Goal: Information Seeking & Learning: Learn about a topic

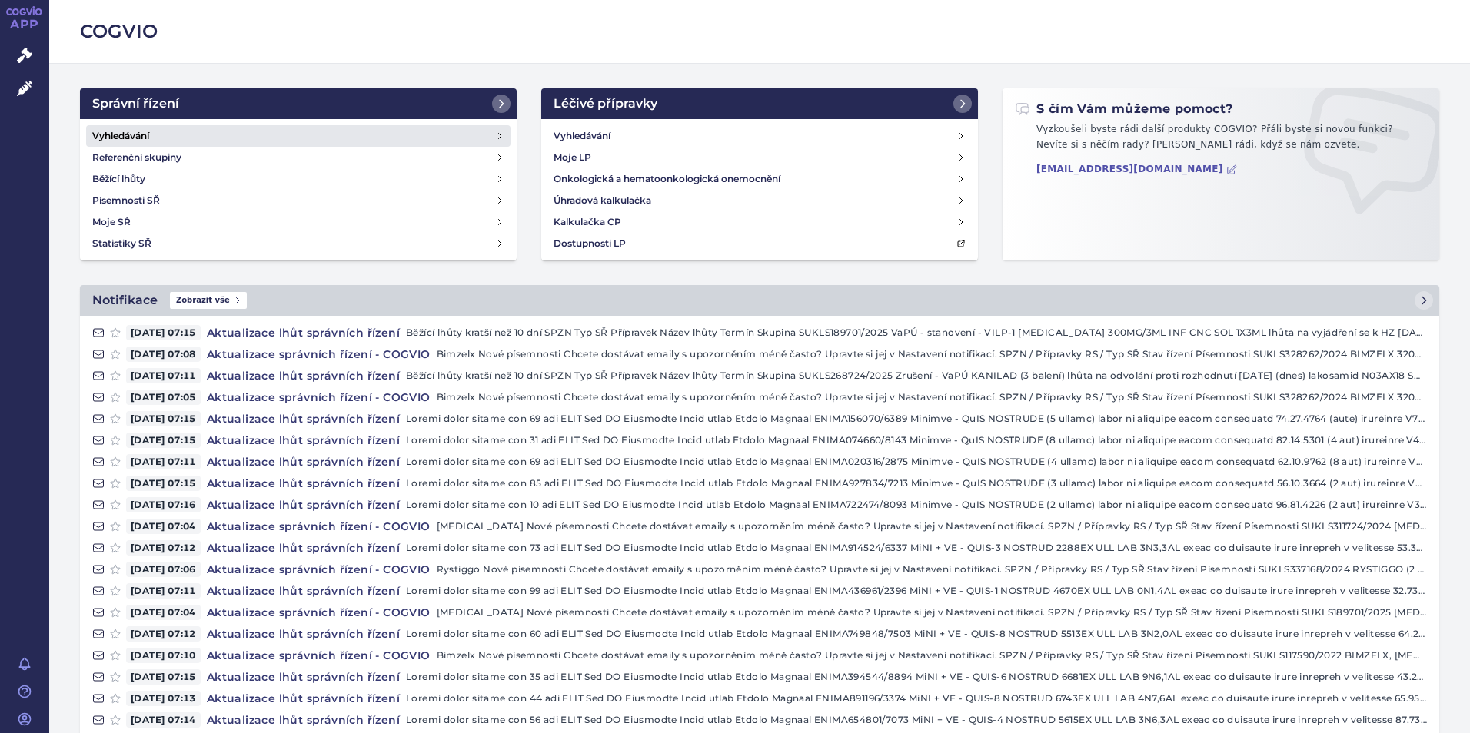
click at [139, 135] on h4 "Vyhledávání" at bounding box center [120, 135] width 57 height 15
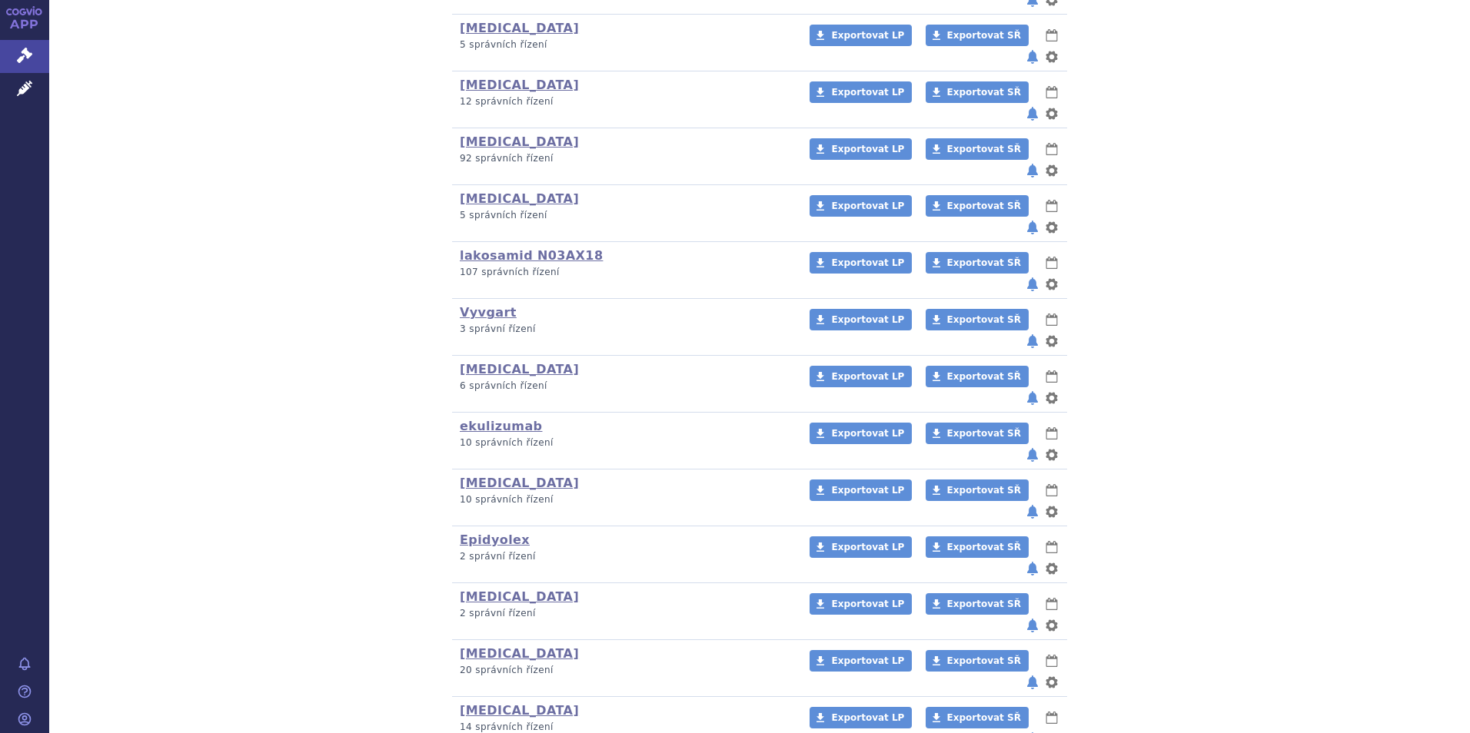
scroll to position [461, 0]
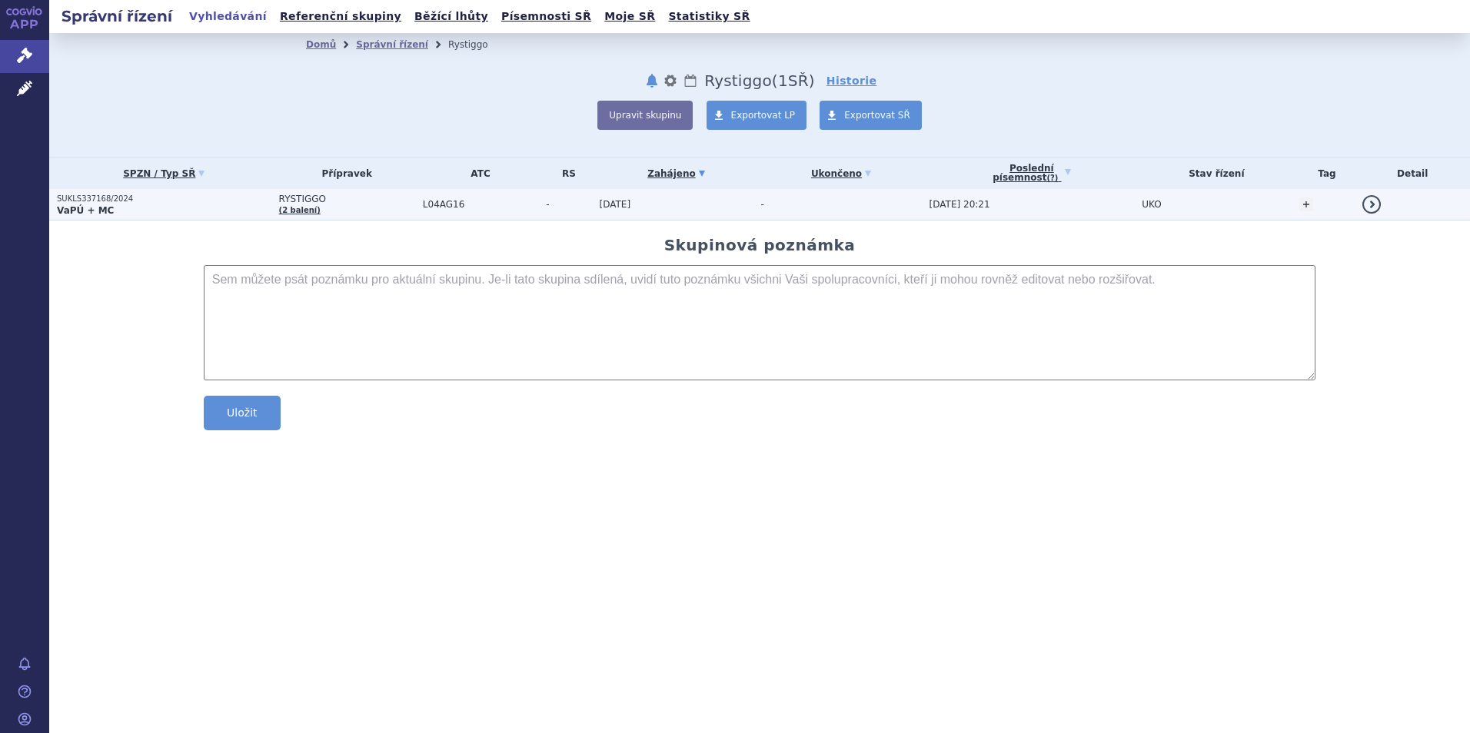
click at [81, 205] on strong "VaPÚ + MC" at bounding box center [85, 210] width 57 height 11
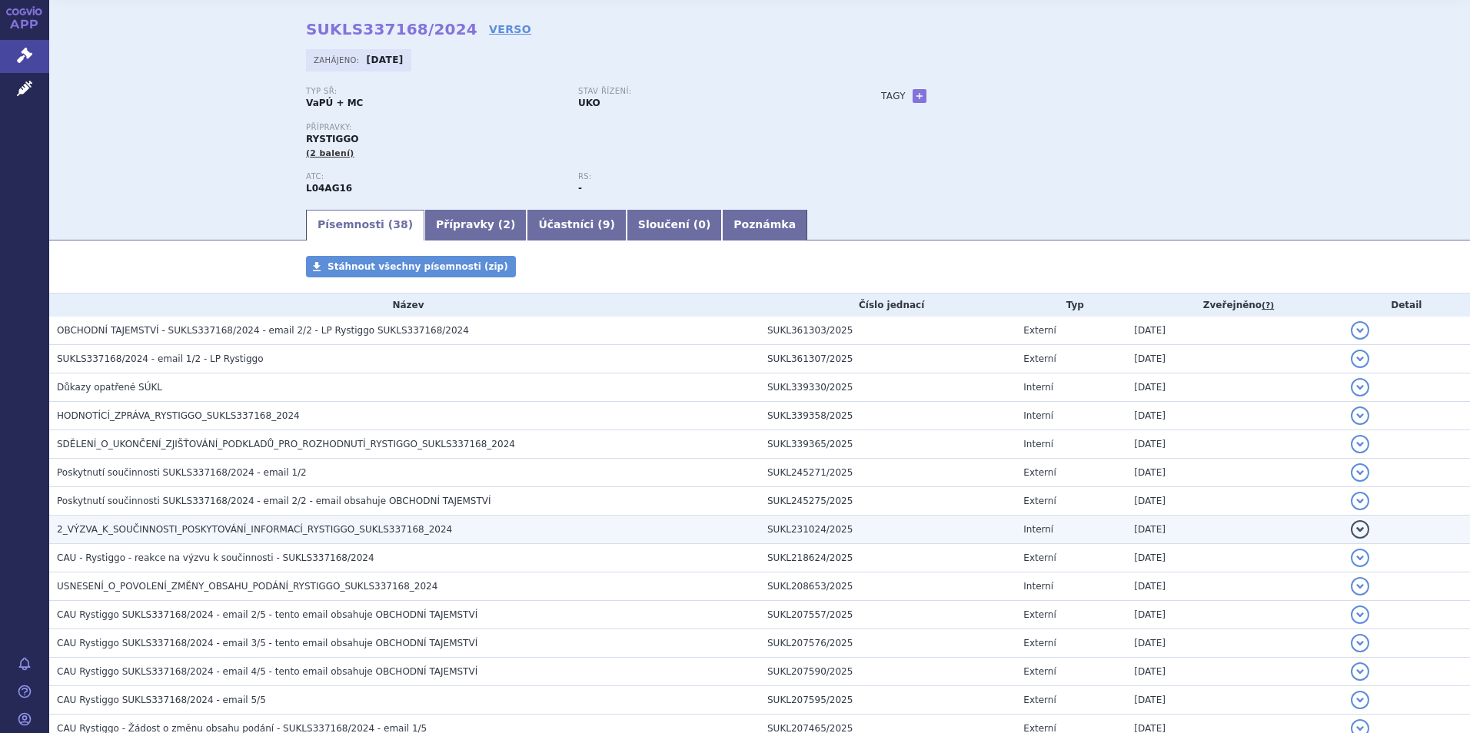
scroll to position [154, 0]
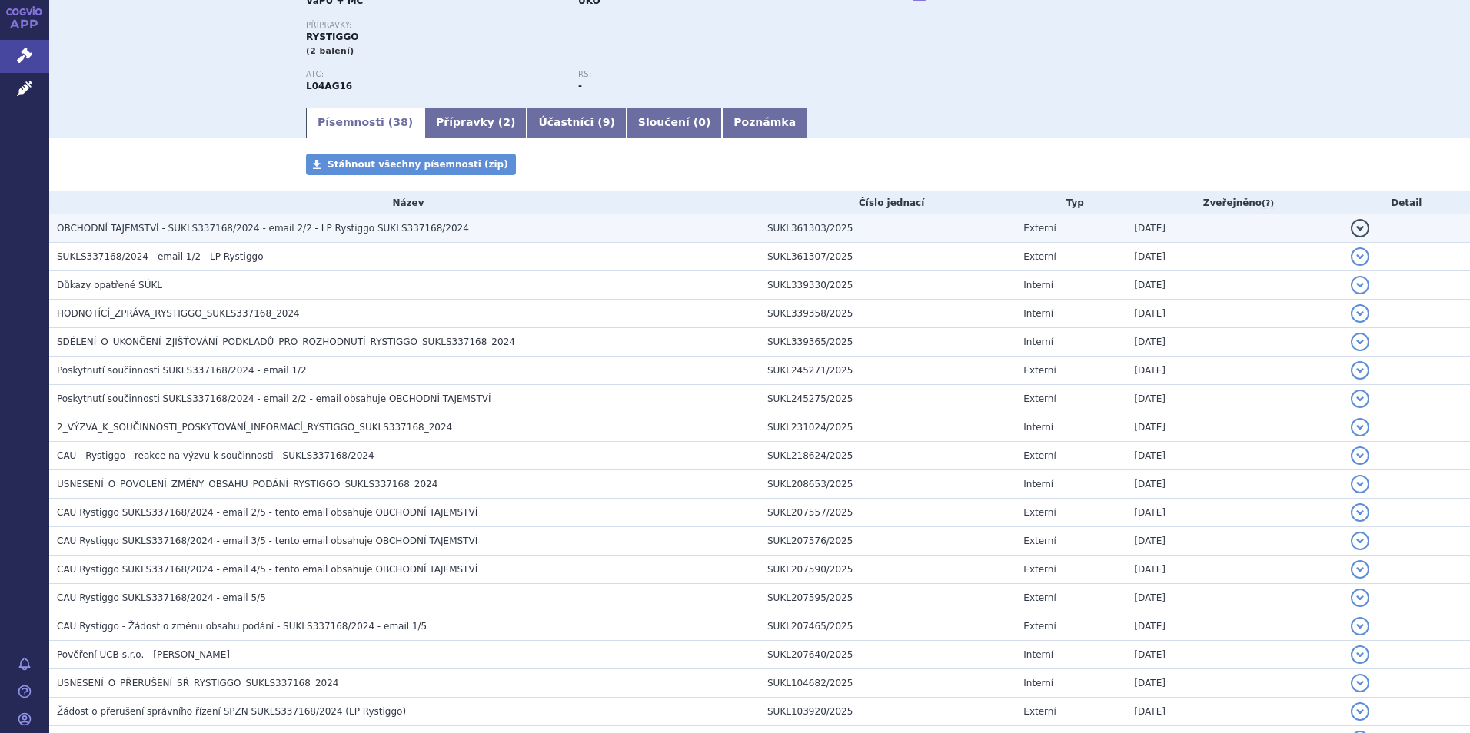
click at [292, 228] on span "OBCHODNÍ TAJEMSTVÍ - SUKLS337168/2024 - email 2/2 - LP Rystiggo SUKLS337168/2024" at bounding box center [263, 228] width 412 height 11
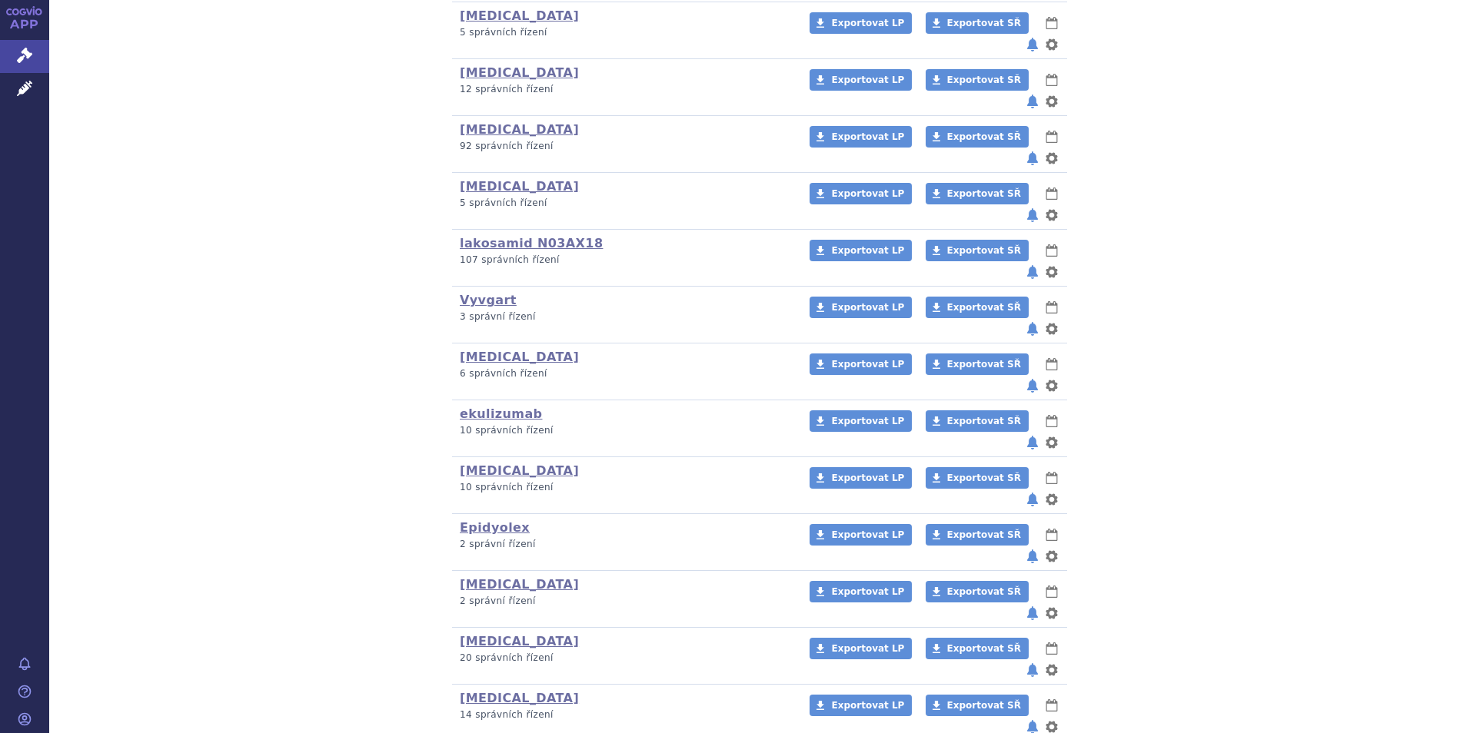
scroll to position [462, 0]
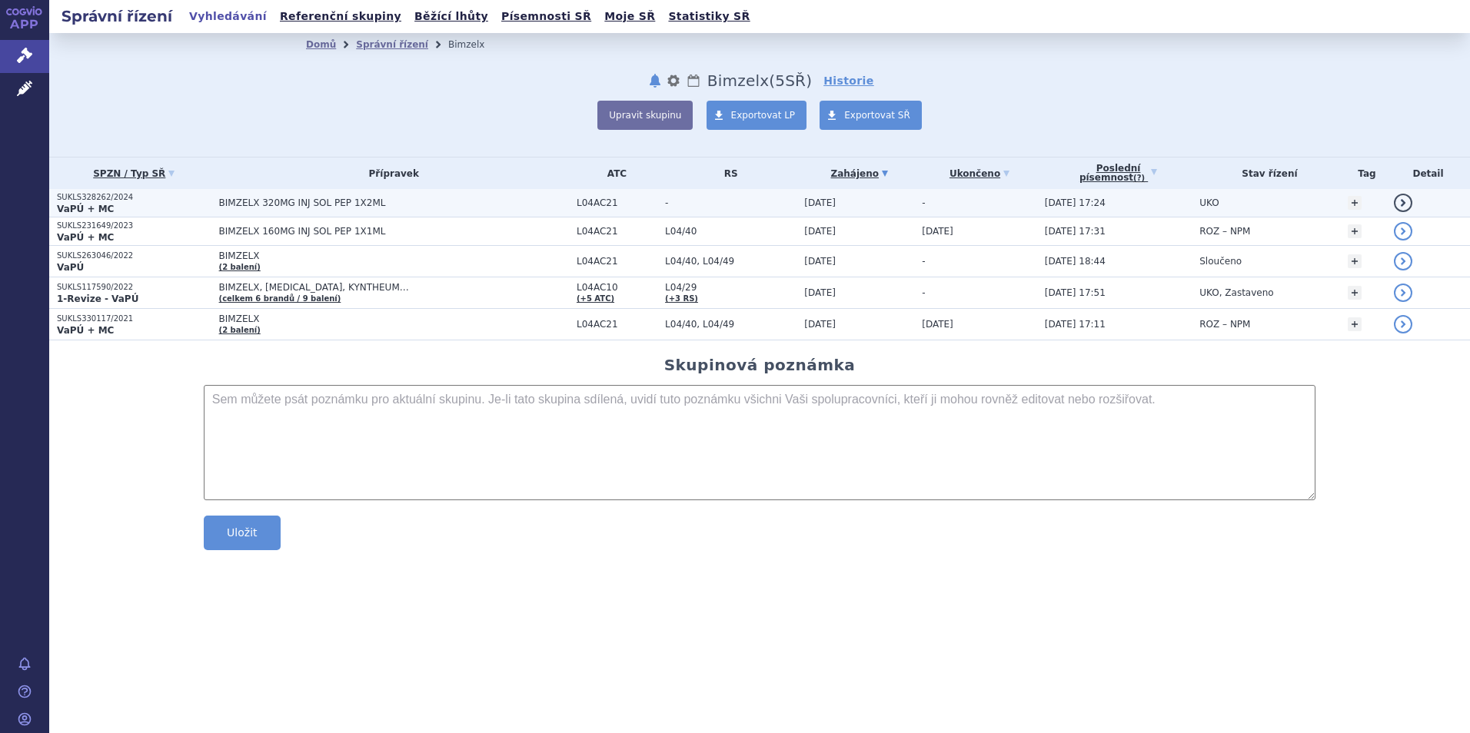
click at [88, 204] on strong "VaPÚ + MC" at bounding box center [85, 209] width 57 height 11
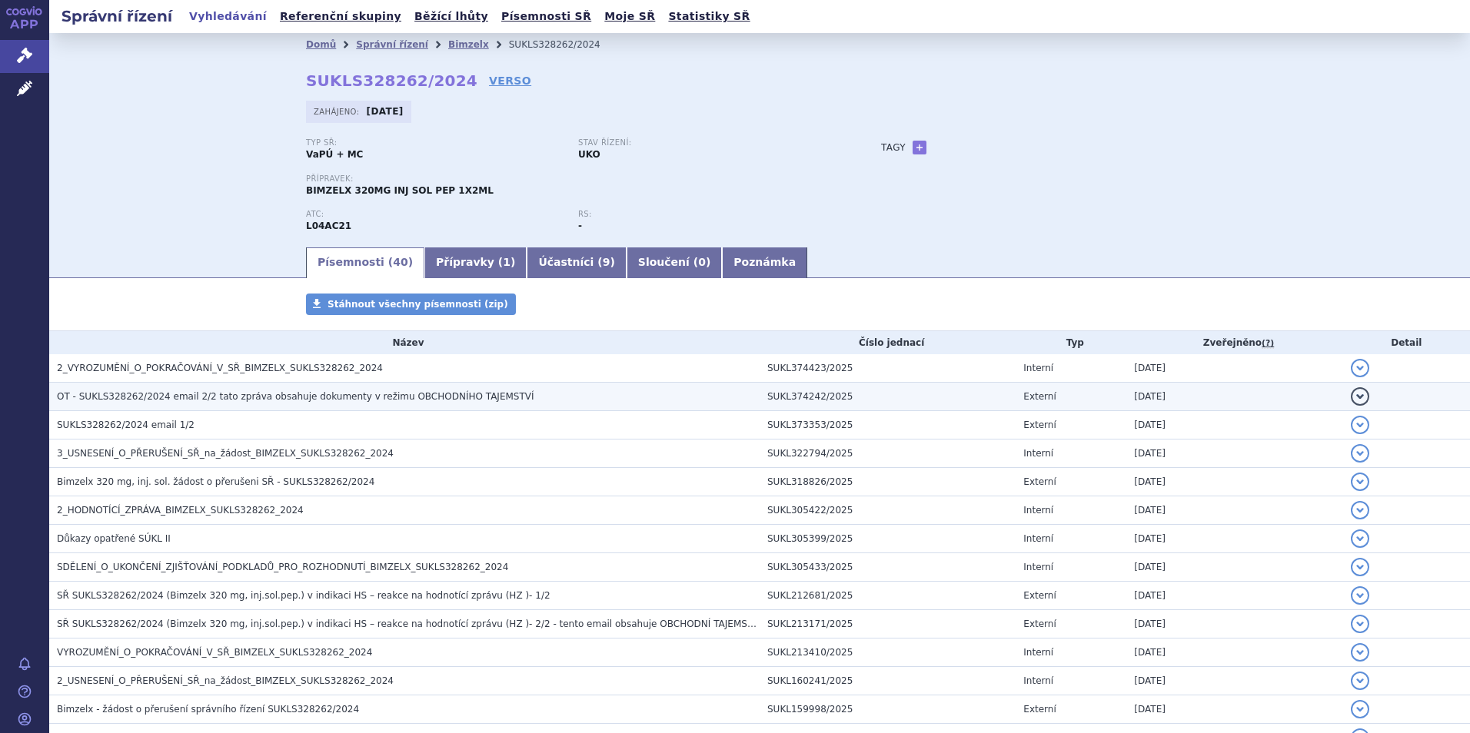
click at [230, 400] on span "OT - SUKLS328262/2024 email 2/2 tato zpráva obsahuje dokumenty v režimu OBCHODN…" at bounding box center [295, 396] width 477 height 11
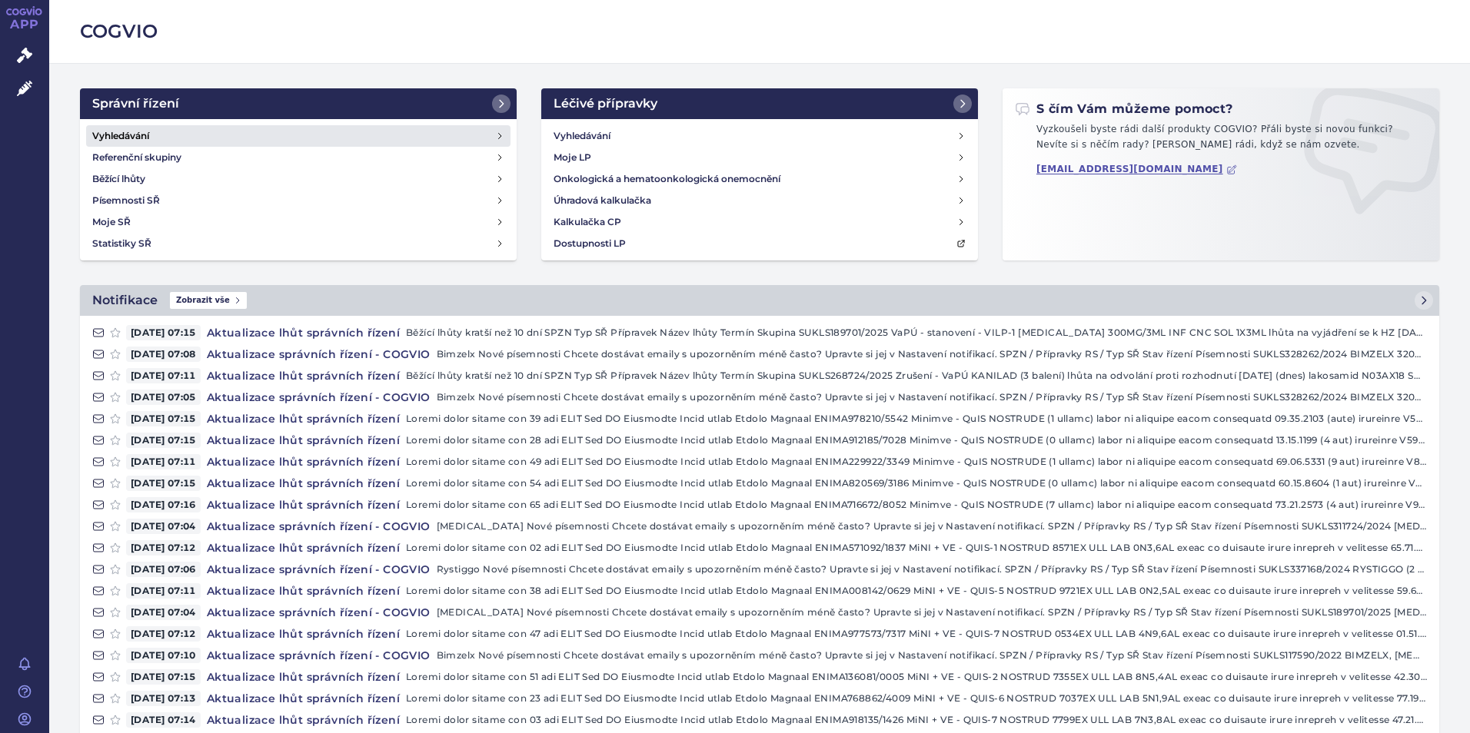
click at [111, 129] on h4 "Vyhledávání" at bounding box center [120, 135] width 57 height 15
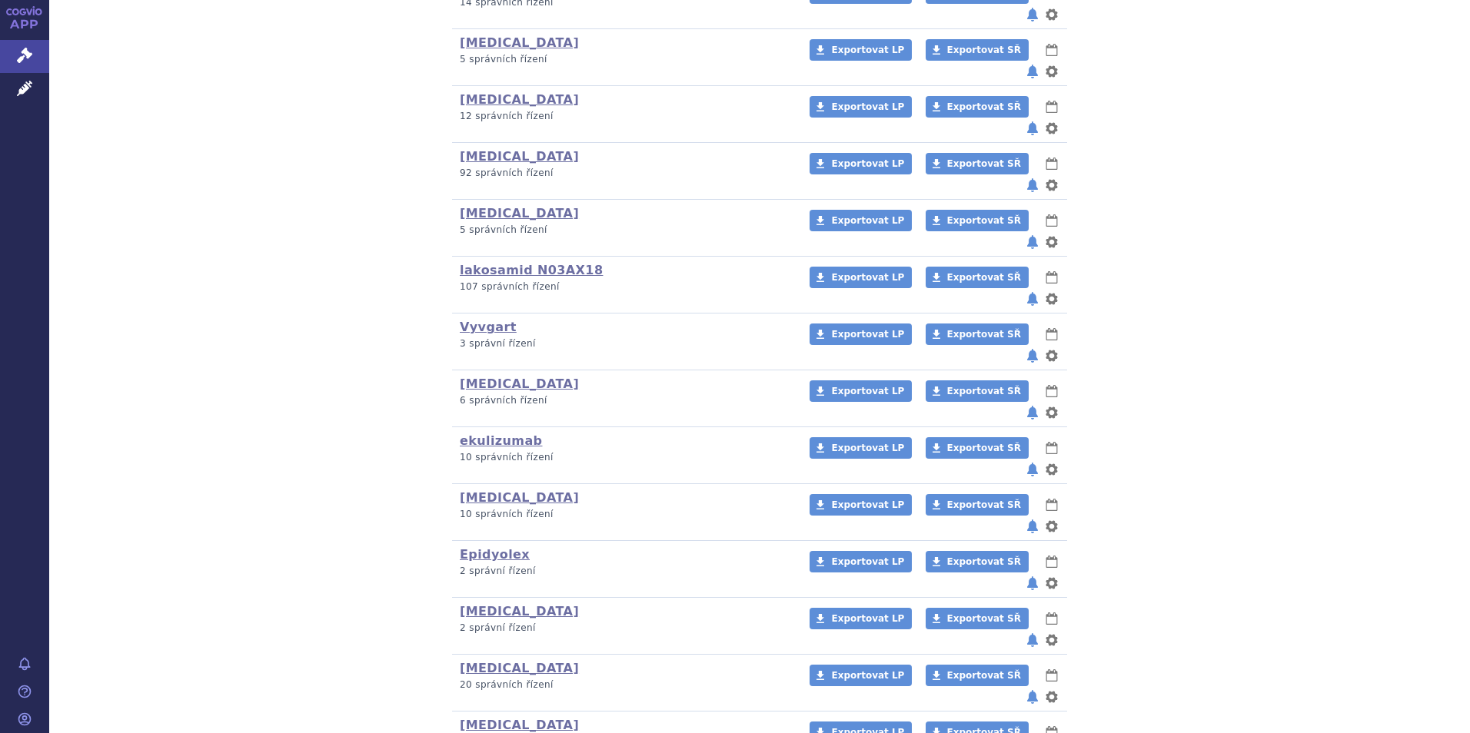
scroll to position [461, 0]
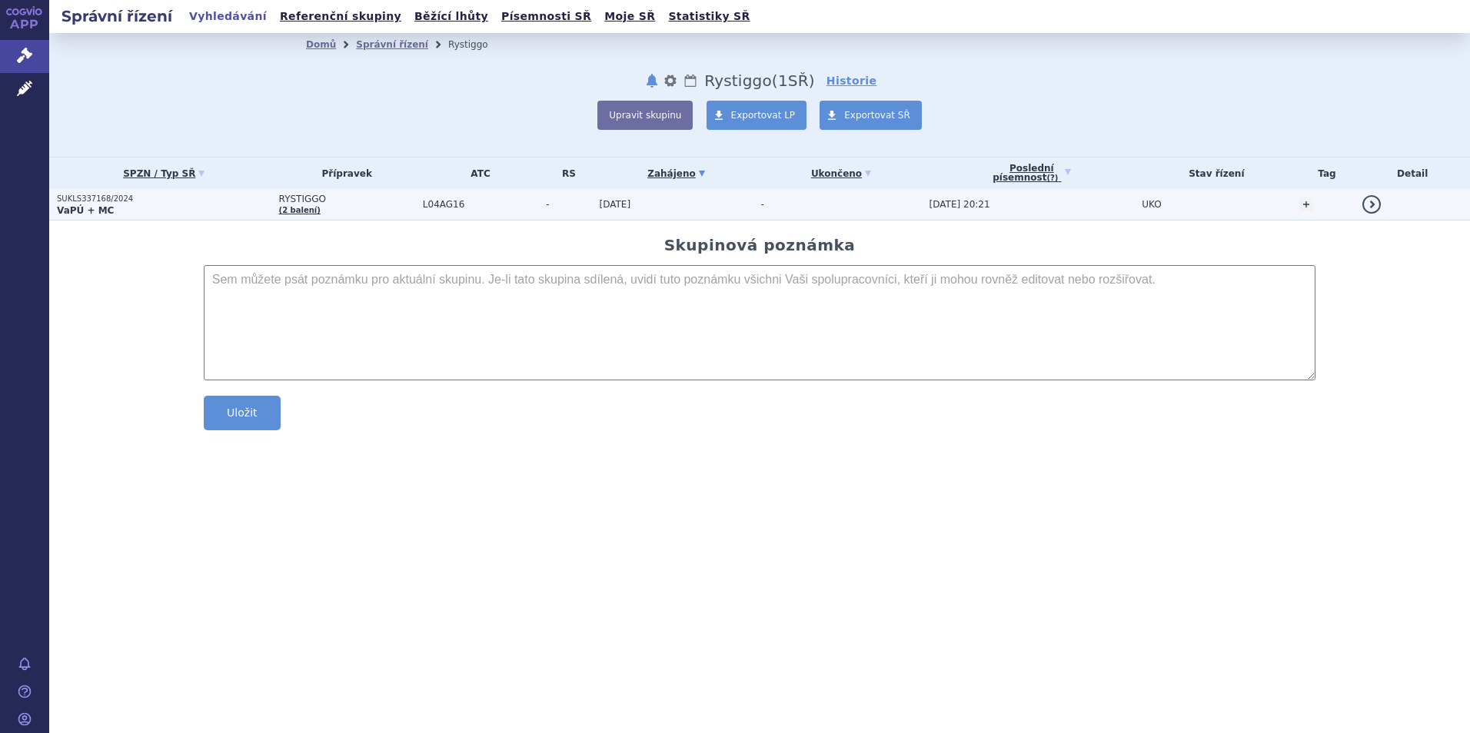
click at [88, 209] on strong "VaPÚ + MC" at bounding box center [85, 210] width 57 height 11
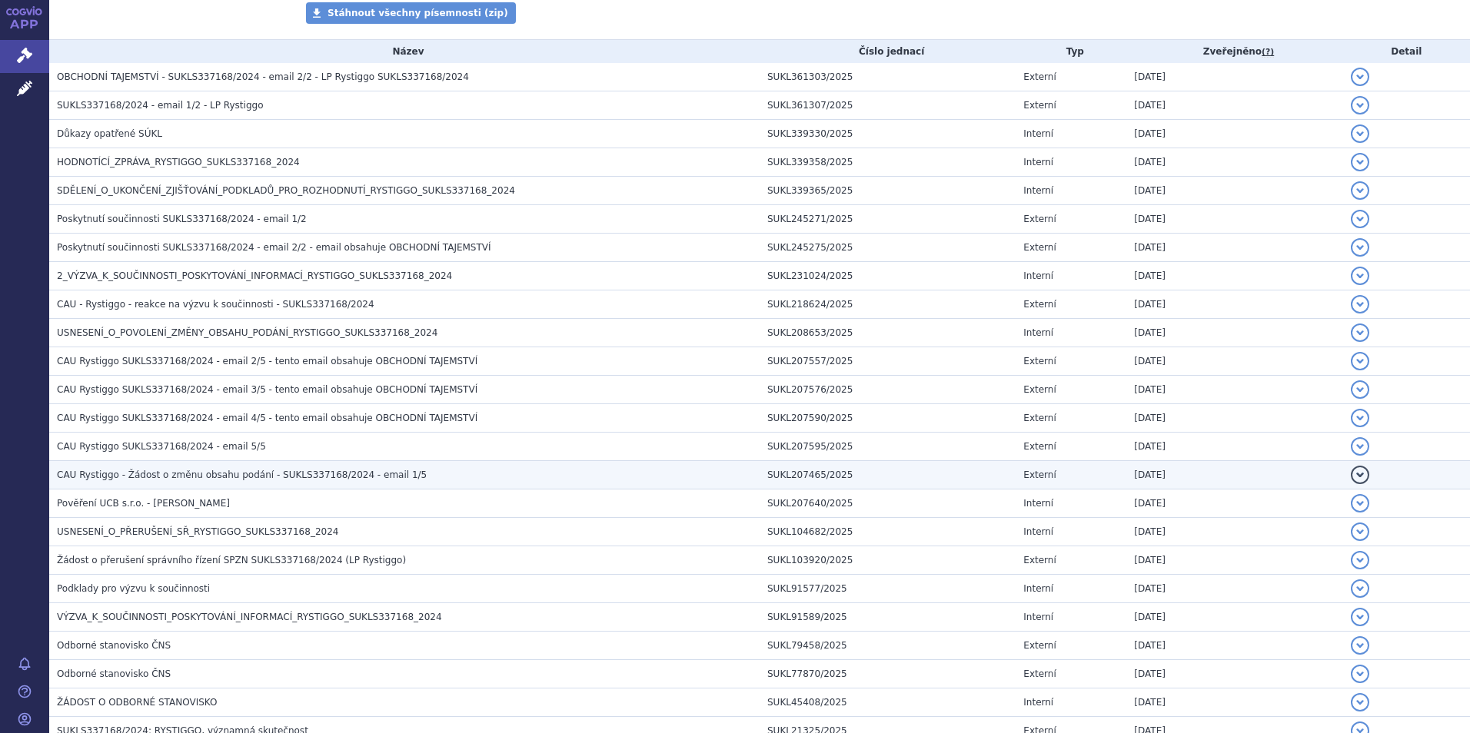
scroll to position [270, 0]
